Goal: Task Accomplishment & Management: Manage account settings

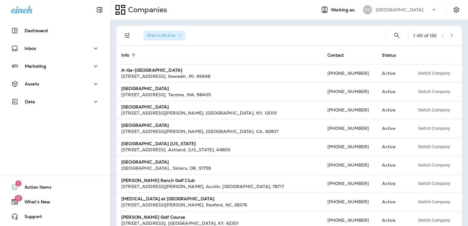
click at [407, 8] on p "[GEOGRAPHIC_DATA]" at bounding box center [399, 9] width 47 height 5
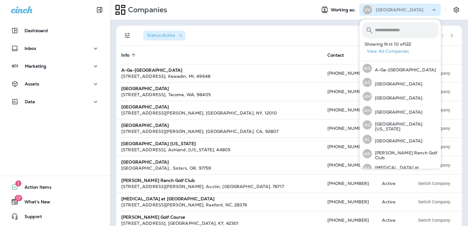
click at [392, 28] on input "text" at bounding box center [407, 30] width 64 height 16
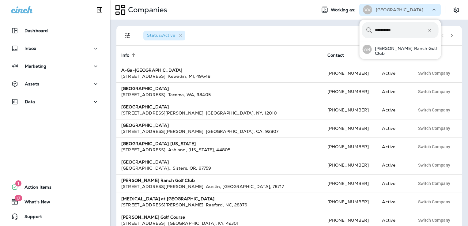
type input "**********"
click at [412, 49] on p "[PERSON_NAME] Ranch Golf Club" at bounding box center [405, 51] width 67 height 10
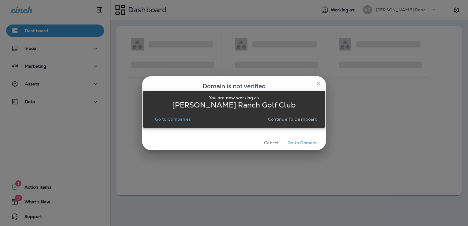
drag, startPoint x: 182, startPoint y: 120, endPoint x: 192, endPoint y: 124, distance: 11.0
click at [182, 120] on p "Go to Companies" at bounding box center [173, 119] width 36 height 5
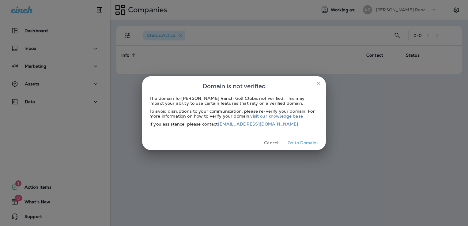
click at [272, 142] on button "Cancel" at bounding box center [271, 142] width 23 height 9
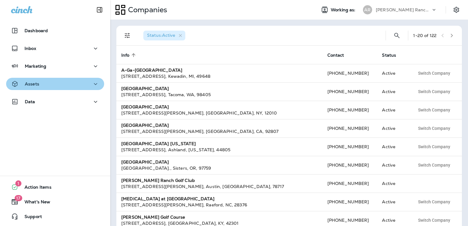
click at [55, 85] on div "Assets" at bounding box center [55, 84] width 88 height 8
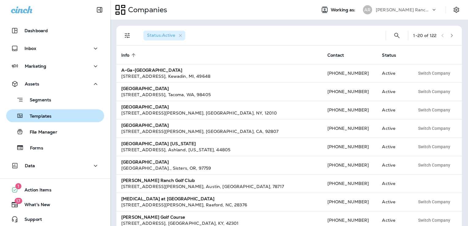
click at [53, 118] on div "Templates" at bounding box center [55, 115] width 93 height 9
